Goal: Information Seeking & Learning: Find specific page/section

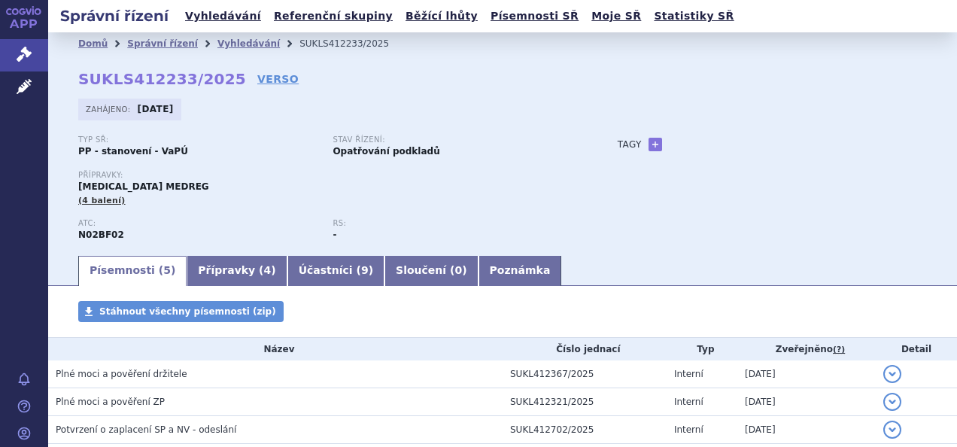
scroll to position [143, 0]
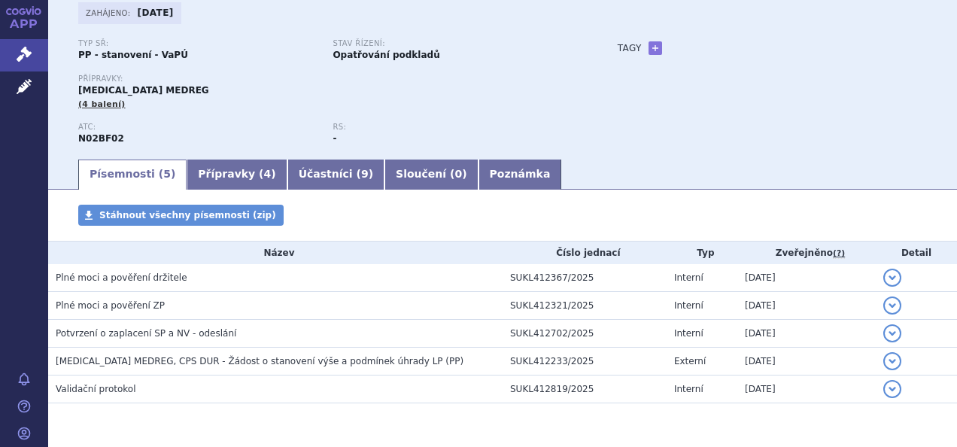
scroll to position [143, 0]
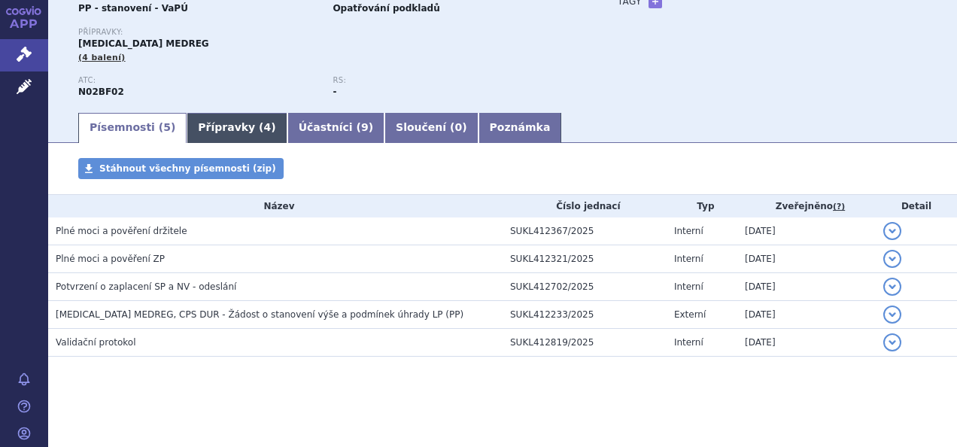
click at [215, 122] on link "Přípravky ( 4 )" at bounding box center [237, 128] width 100 height 30
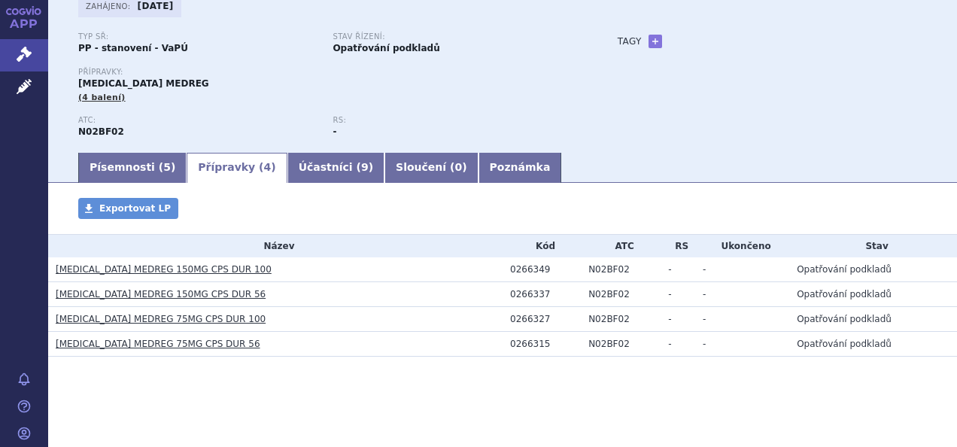
scroll to position [103, 0]
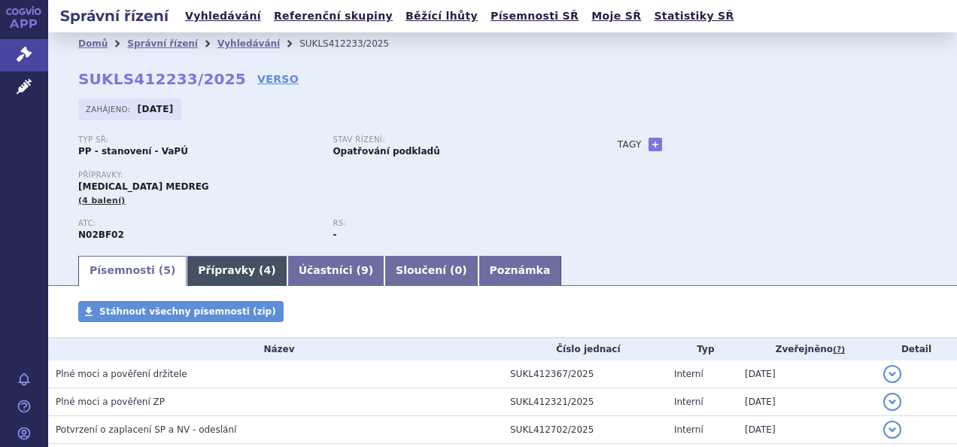
click at [223, 270] on link "Přípravky ( 4 )" at bounding box center [237, 271] width 100 height 30
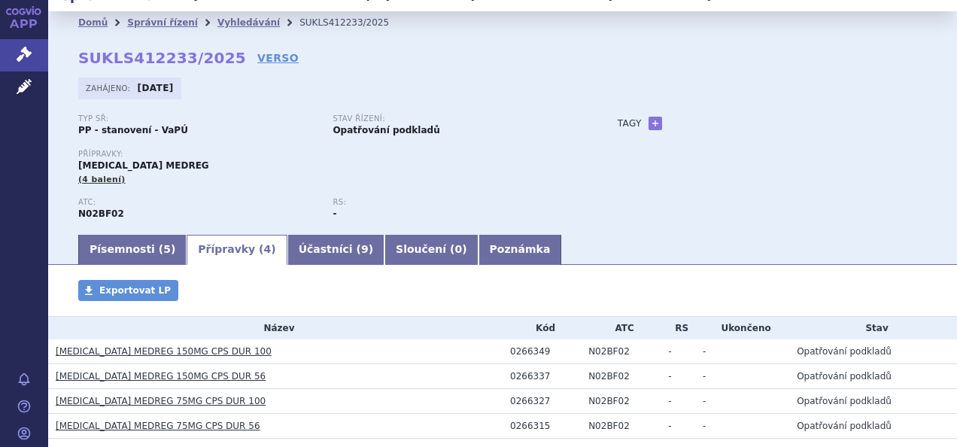
scroll to position [75, 0]
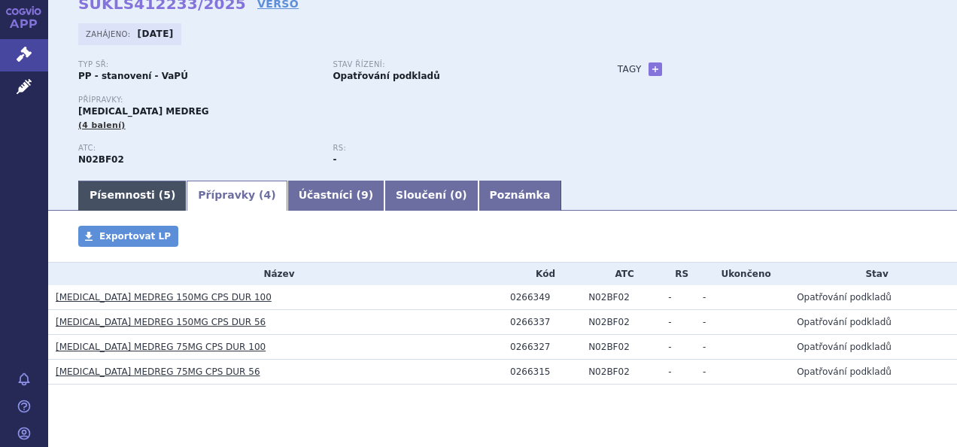
click at [108, 206] on link "Písemnosti ( 5 )" at bounding box center [132, 196] width 108 height 30
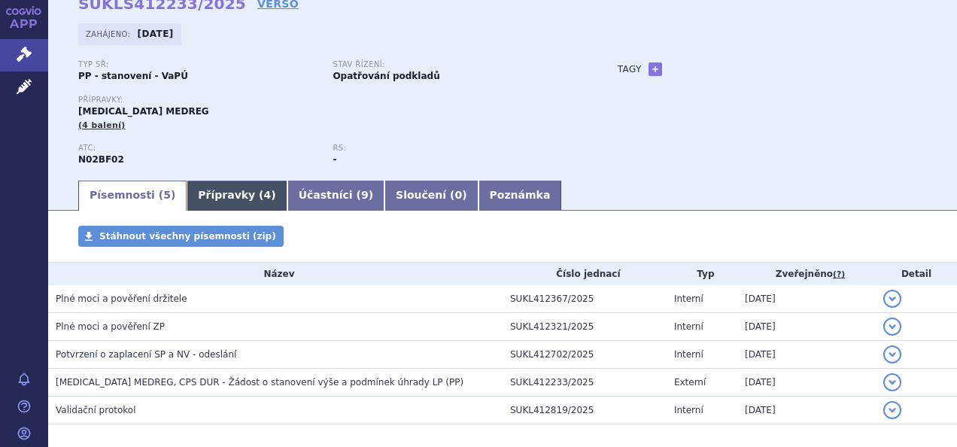
click at [220, 202] on link "Přípravky ( 4 )" at bounding box center [237, 196] width 100 height 30
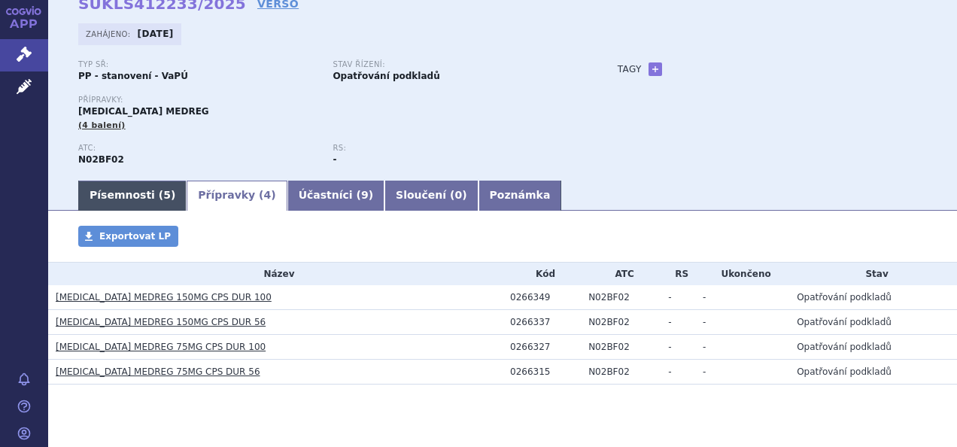
click at [135, 202] on link "Písemnosti ( 5 )" at bounding box center [132, 196] width 108 height 30
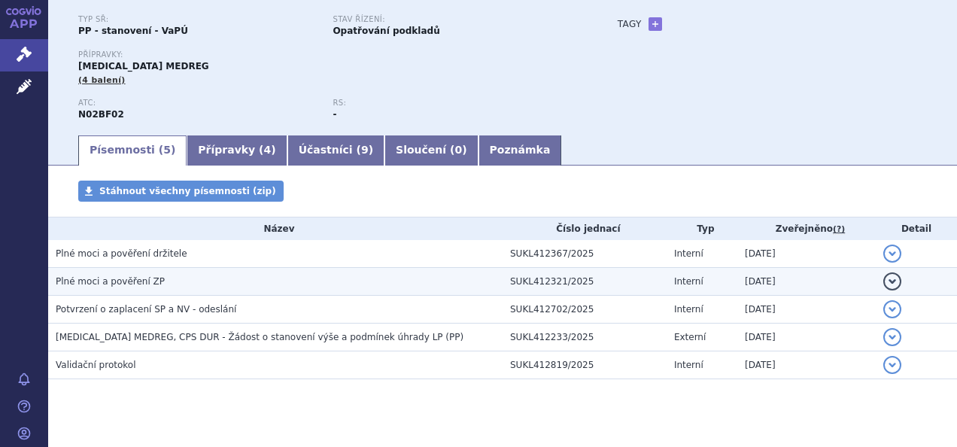
scroll to position [143, 0]
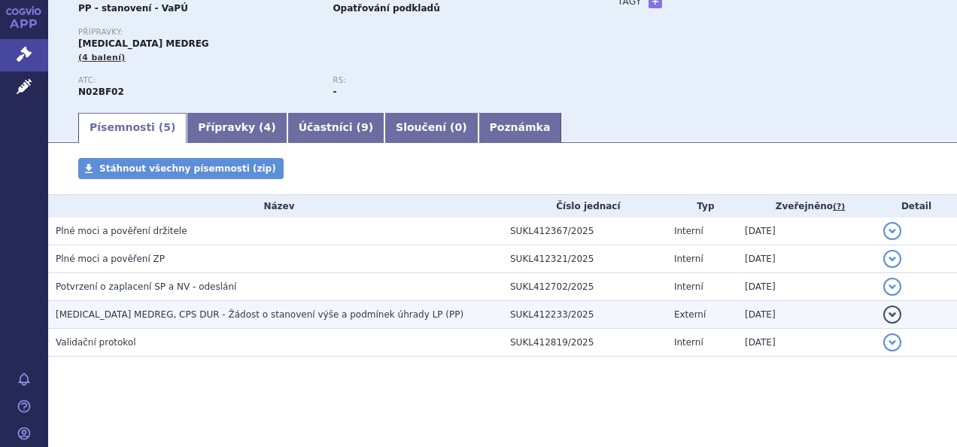
click at [191, 309] on span "[MEDICAL_DATA] MEDREG, CPS DUR - Žádost o stanovení výše a podmínek úhrady LP (…" at bounding box center [260, 314] width 408 height 11
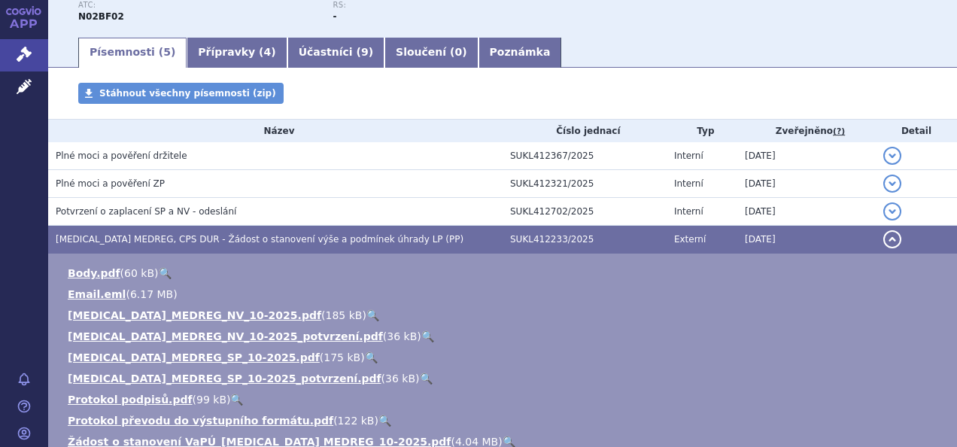
scroll to position [293, 0]
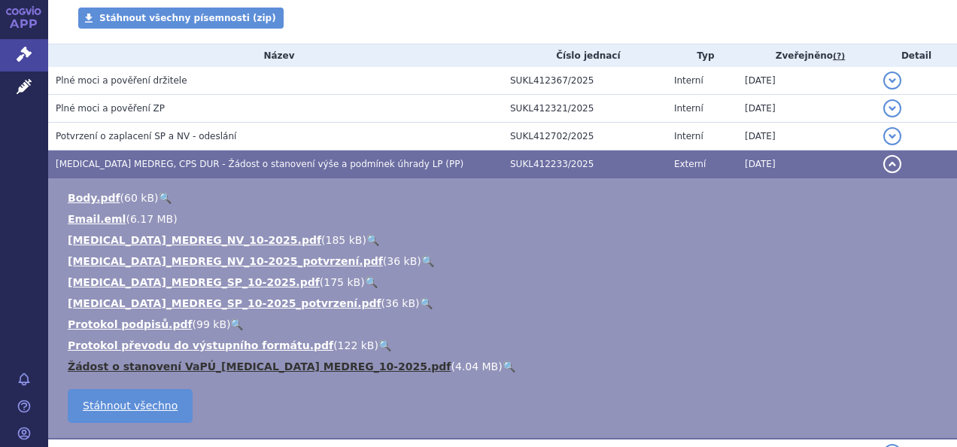
click at [257, 364] on link "Žádost o stanovení VaPÚ_[MEDICAL_DATA] MEDREG_10-2025.pdf" at bounding box center [259, 366] width 383 height 12
